Goal: Use online tool/utility

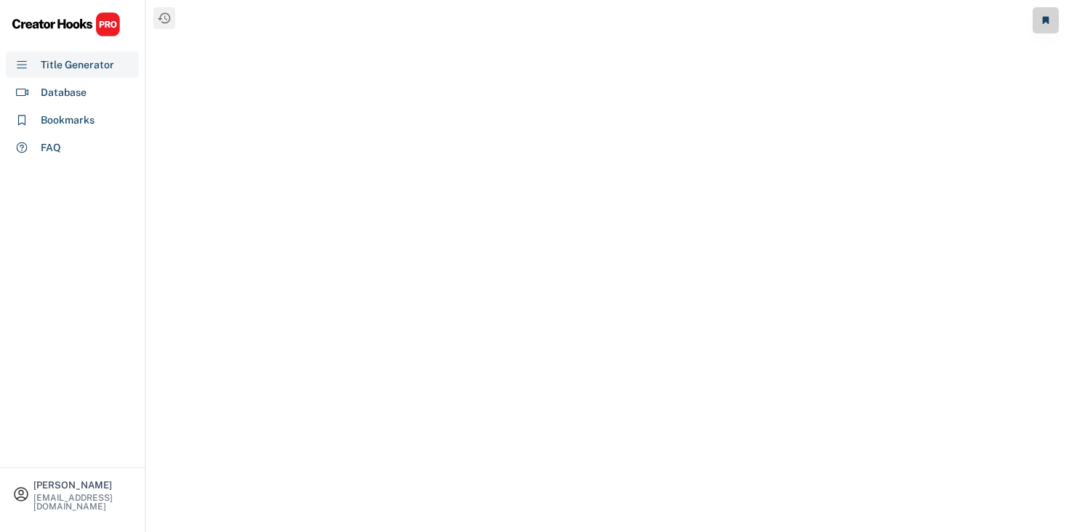
select select "**********"
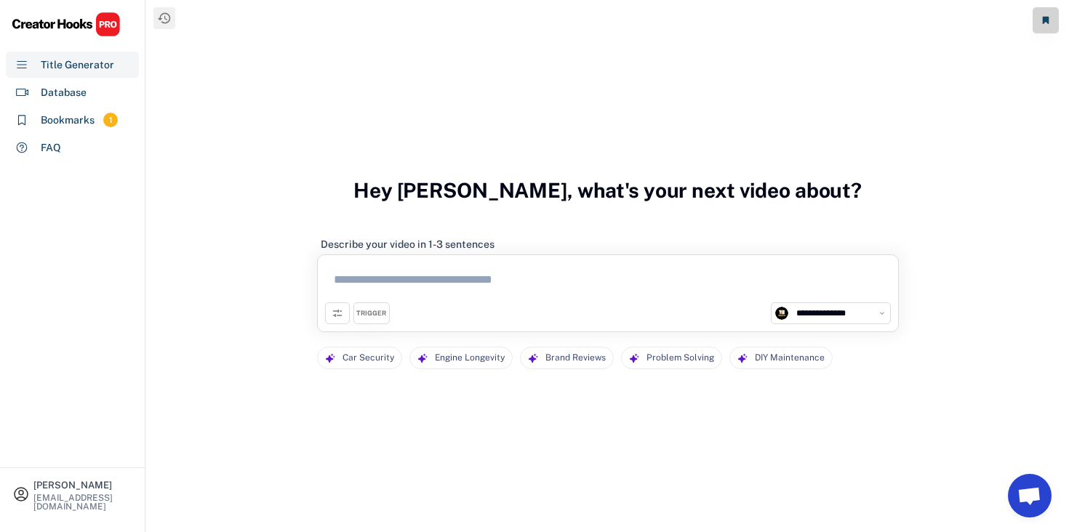
click at [394, 273] on textarea at bounding box center [608, 283] width 566 height 40
paste textarea "**********"
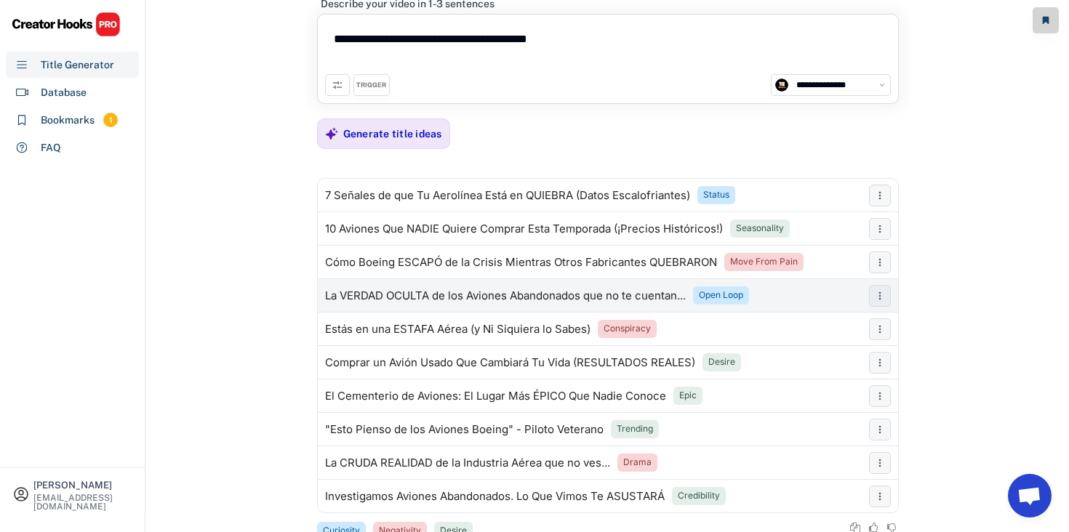
scroll to position [53, 0]
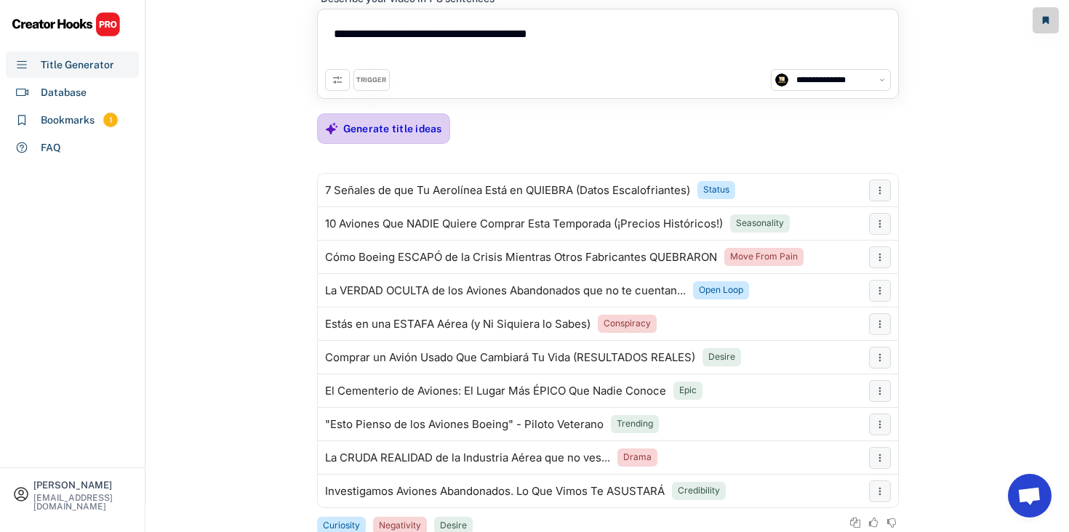
type textarea "**********"
click at [372, 119] on div "Generate title ideas" at bounding box center [392, 128] width 99 height 29
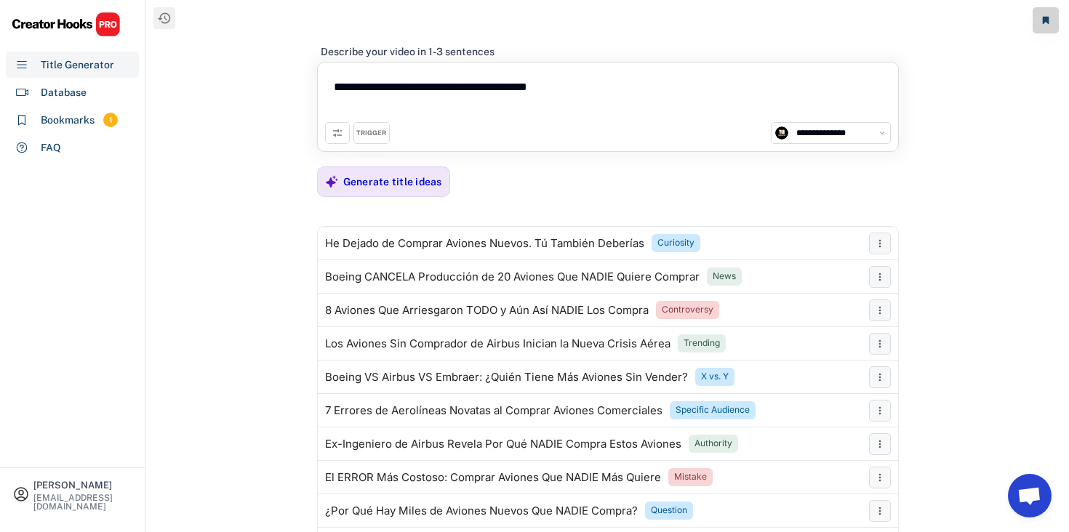
scroll to position [0, 0]
click at [348, 180] on div "Generate title ideas" at bounding box center [392, 181] width 99 height 13
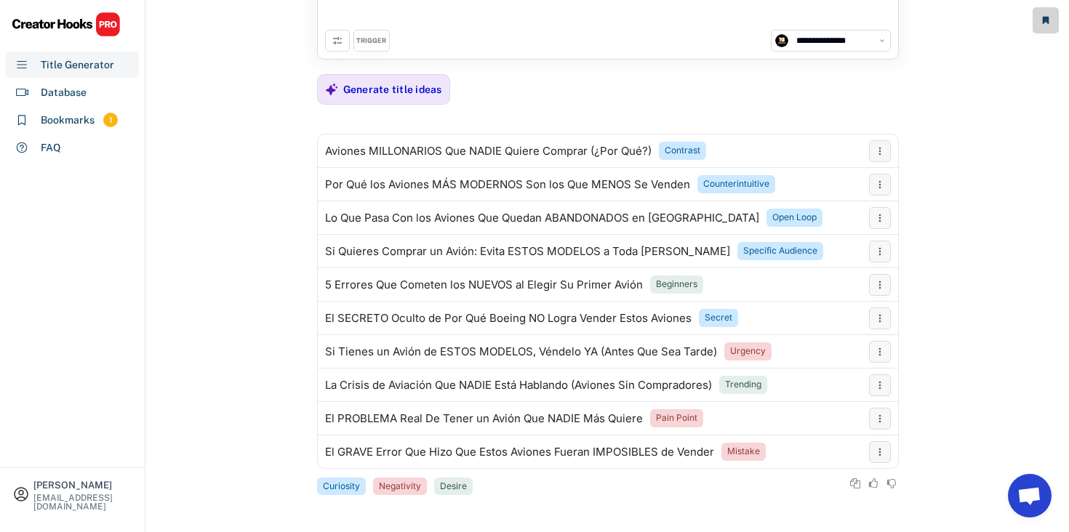
scroll to position [93, 0]
click at [397, 95] on div "Generate title ideas" at bounding box center [392, 88] width 99 height 13
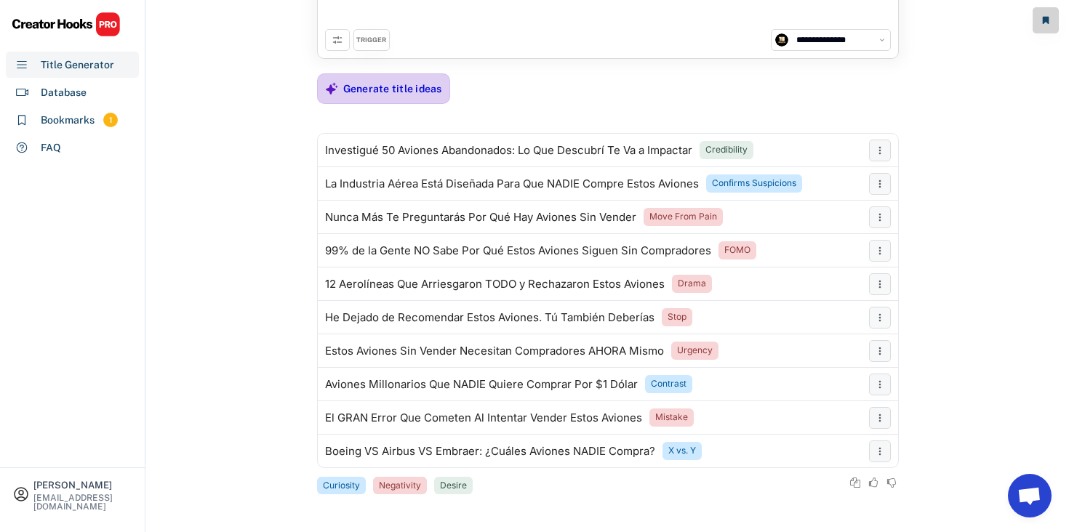
click at [341, 84] on div "Generate title ideas" at bounding box center [383, 88] width 133 height 31
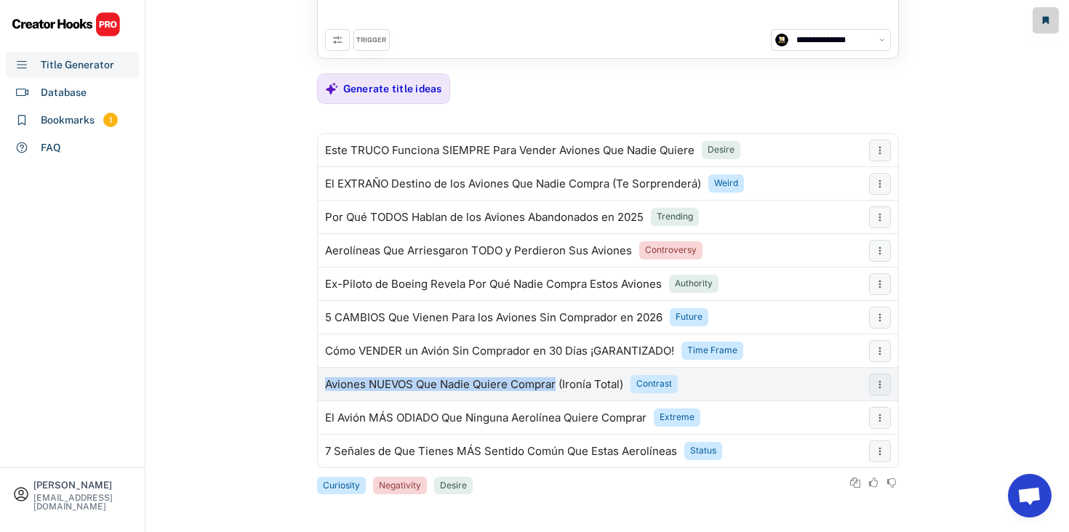
drag, startPoint x: 327, startPoint y: 374, endPoint x: 555, endPoint y: 383, distance: 228.5
click at [555, 383] on div "Aviones NUEVOS Que Nadie Quiere Comprar (Ironía Total) Contrast" at bounding box center [590, 384] width 544 height 29
copy div "Aviones NUEVOS Que Nadie Quiere Comprar"
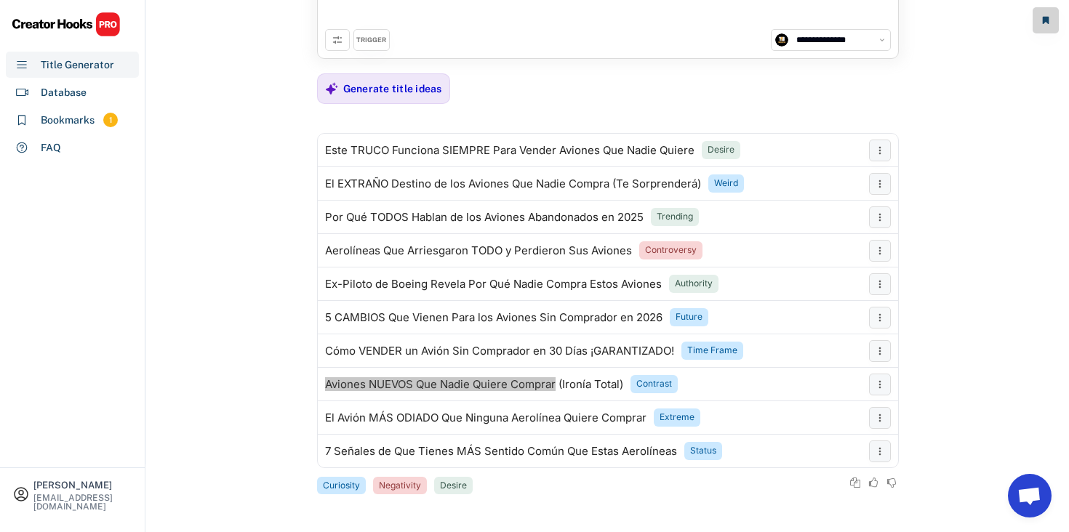
scroll to position [0, 0]
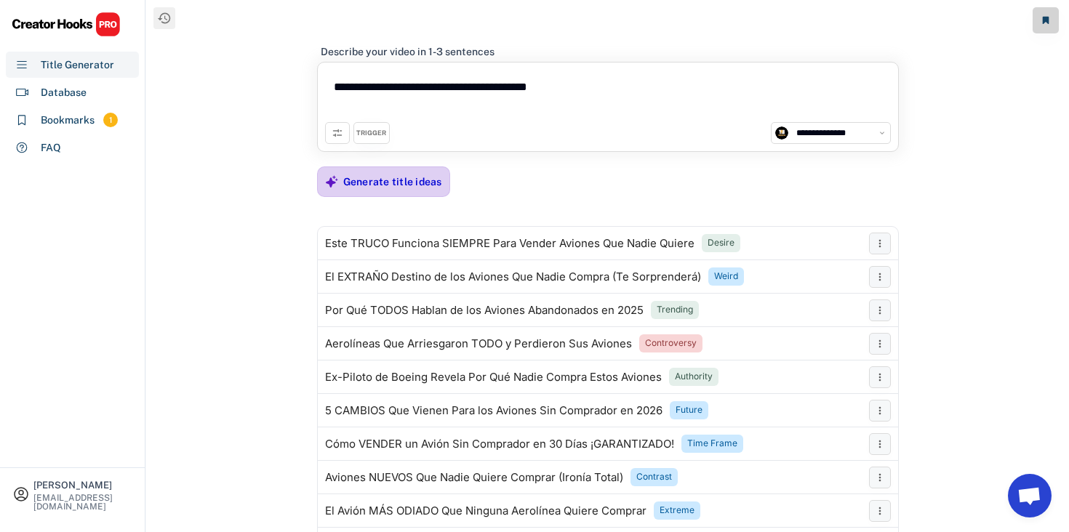
click at [364, 180] on div "Generate title ideas" at bounding box center [392, 181] width 99 height 13
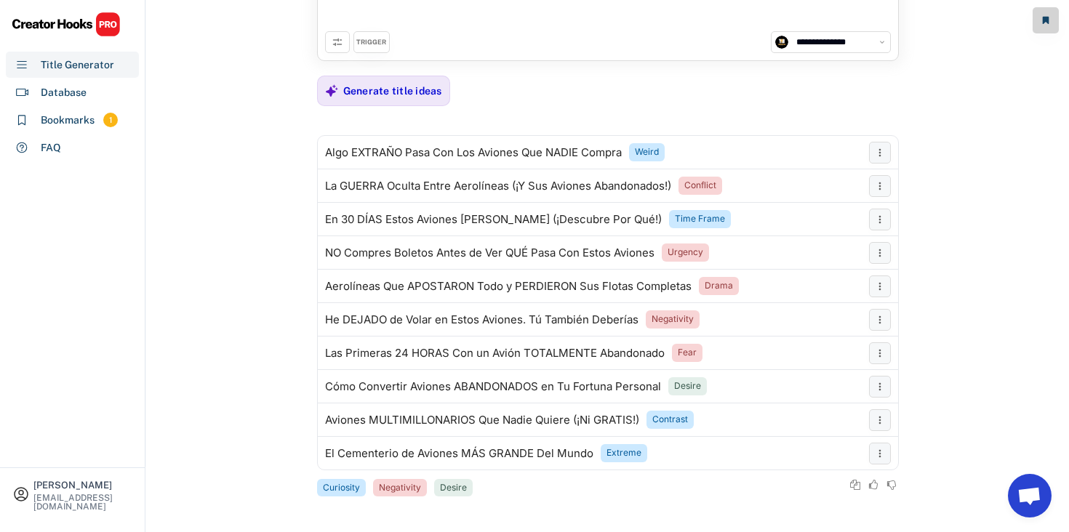
scroll to position [93, 0]
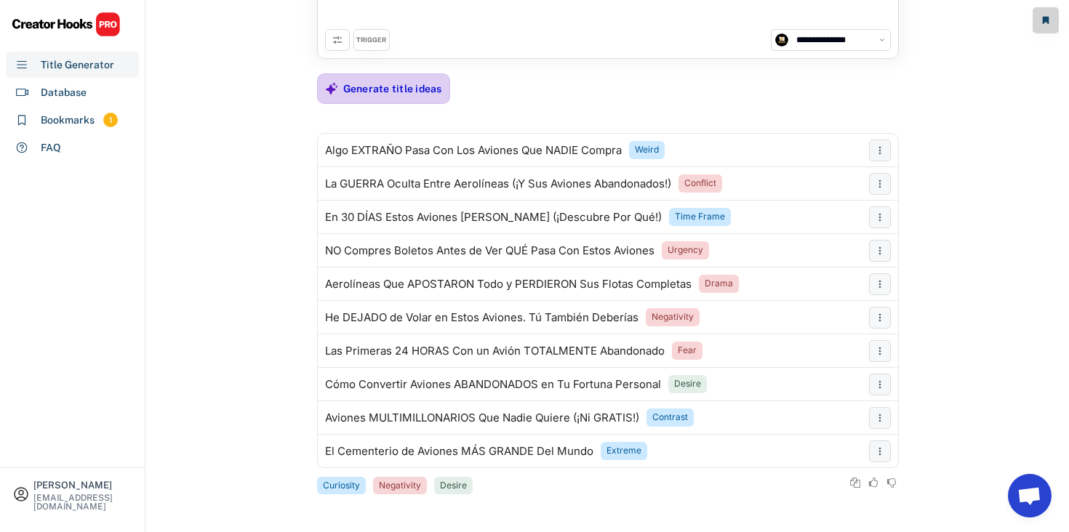
click at [367, 97] on div "Generate title ideas" at bounding box center [392, 88] width 99 height 29
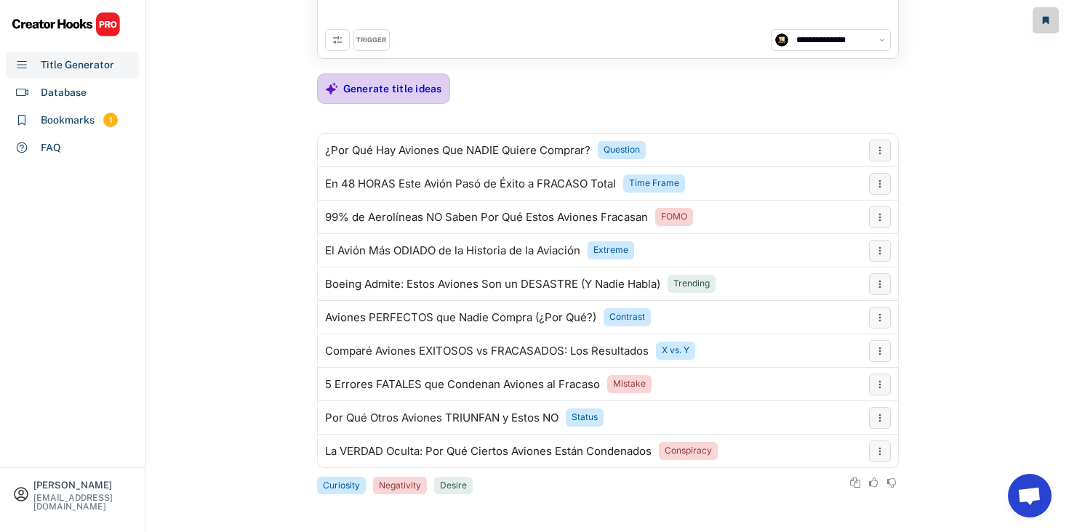
scroll to position [0, 0]
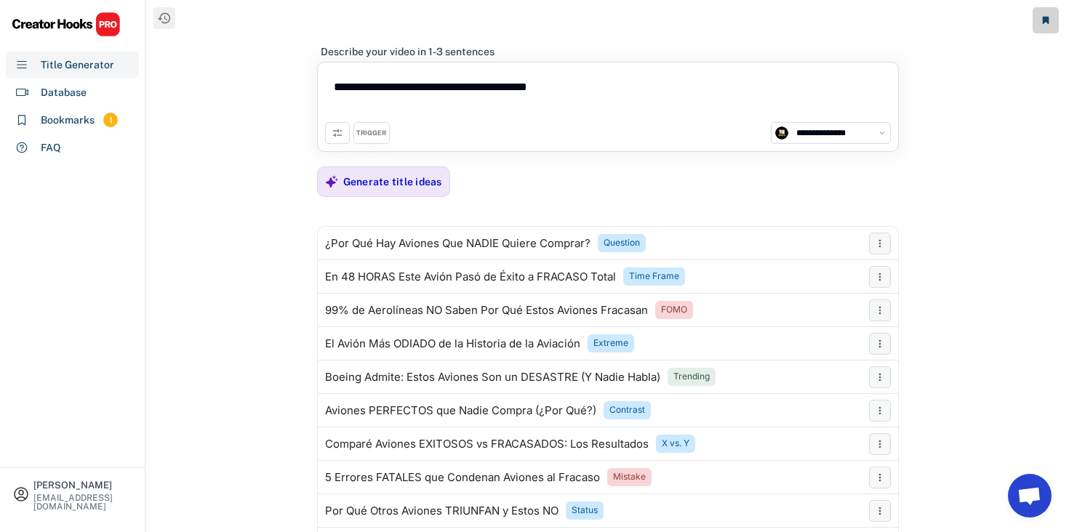
click at [444, 92] on textarea "**********" at bounding box center [608, 96] width 566 height 52
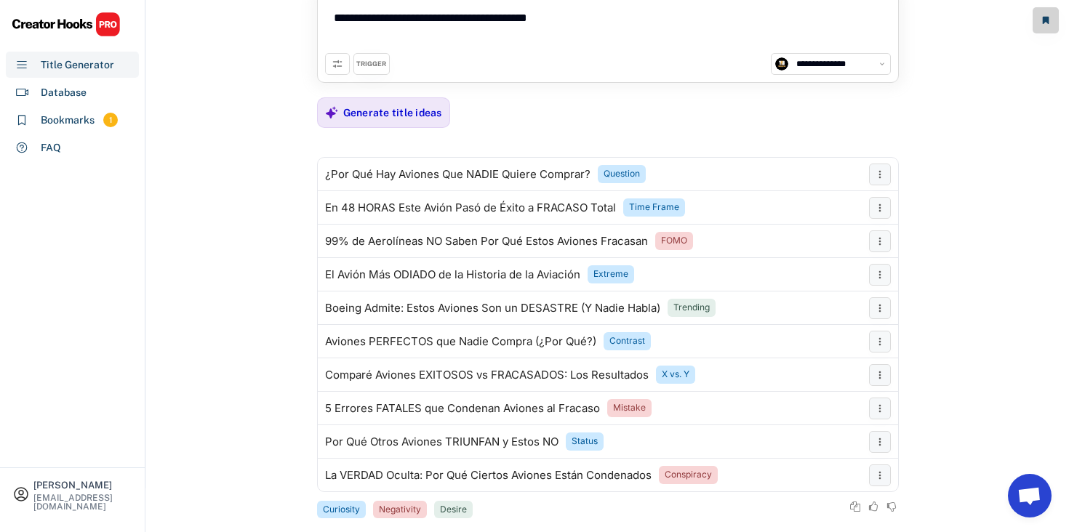
scroll to position [73, 0]
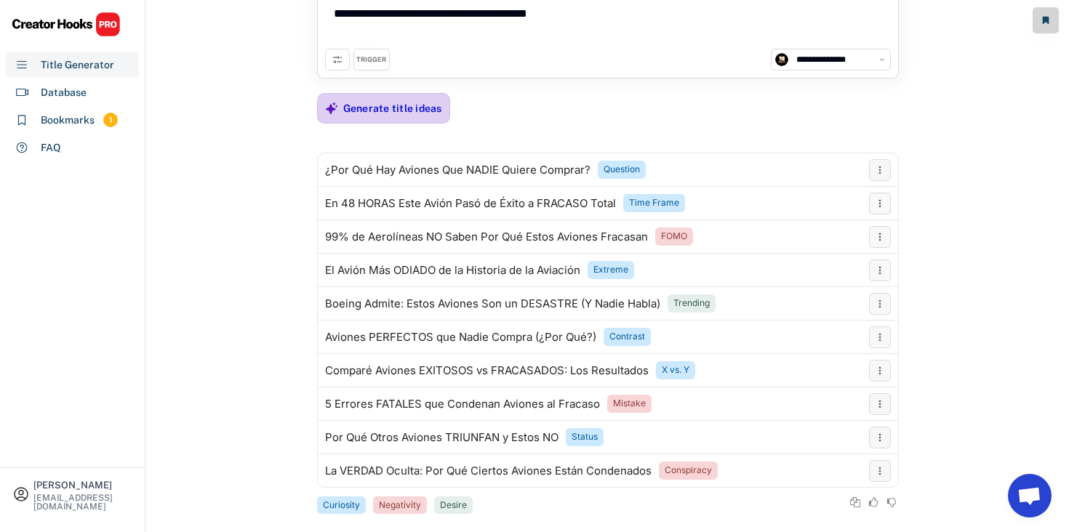
click at [380, 116] on div "Generate title ideas" at bounding box center [392, 108] width 99 height 29
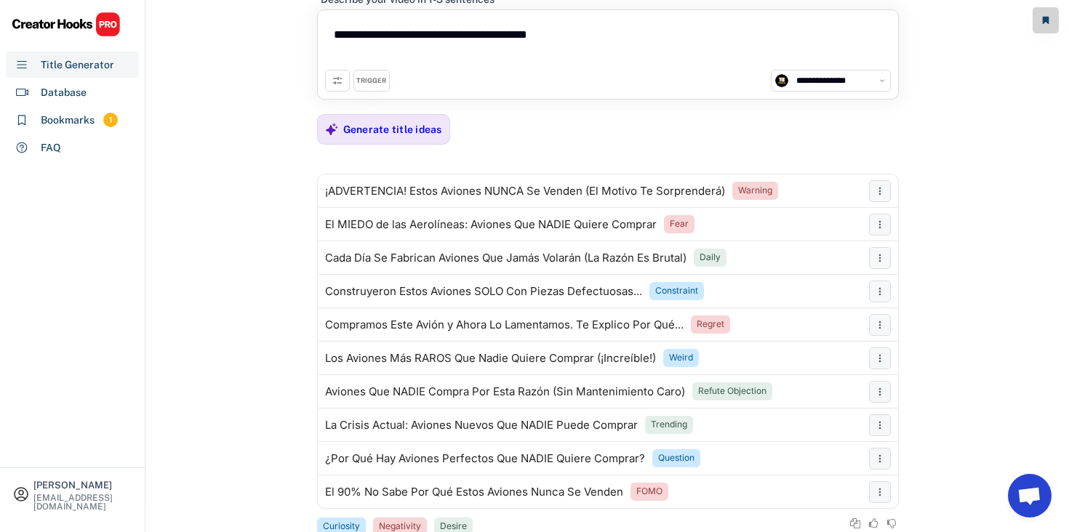
scroll to position [93, 0]
